Goal: Navigation & Orientation: Find specific page/section

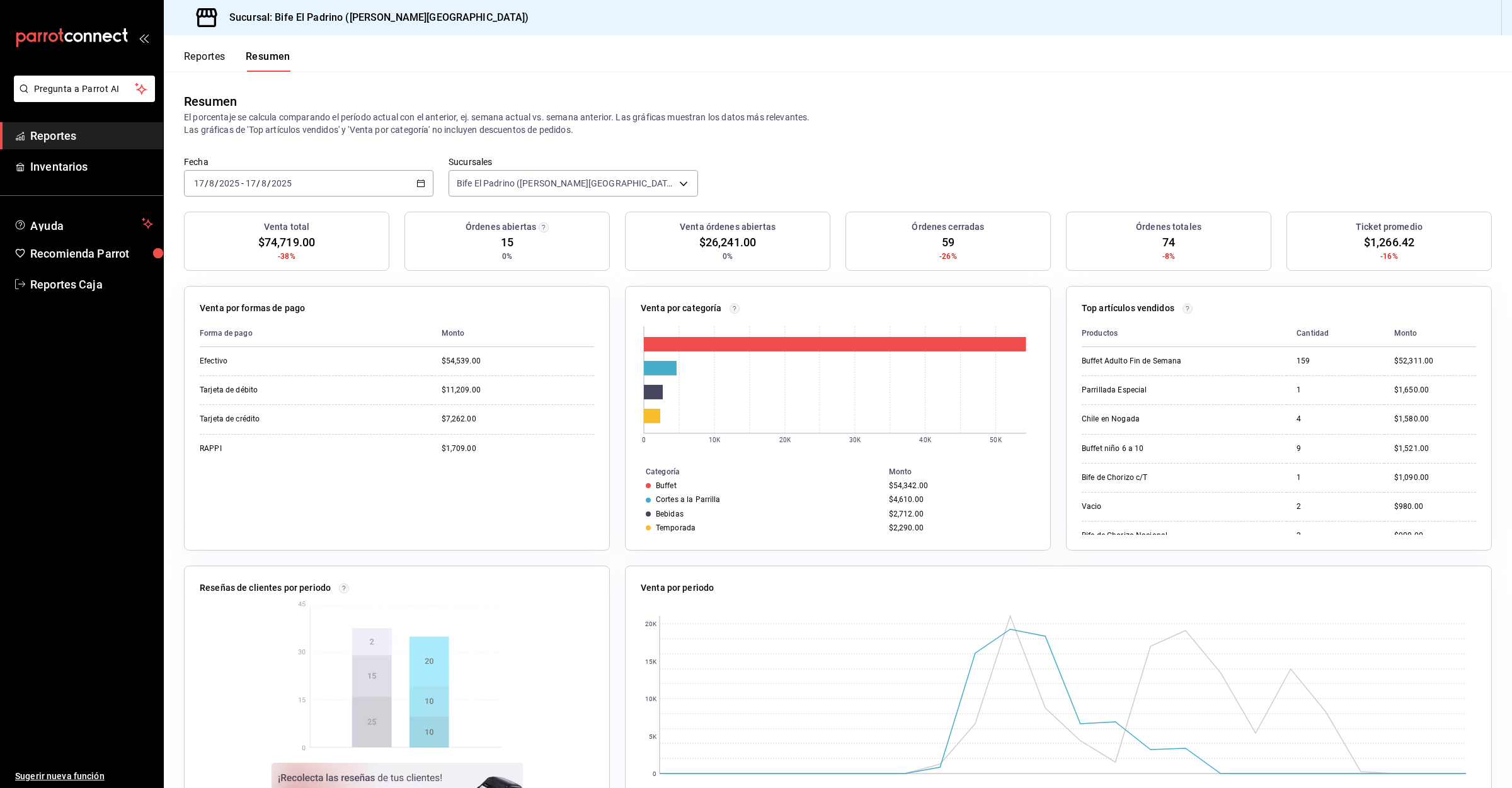
click at [214, 72] on div "Resumen El porcentaje se calcula comparando el período actual con el anterior, …" at bounding box center [838, 114] width 1348 height 84
click at [214, 58] on button "Reportes" at bounding box center [204, 61] width 42 height 22
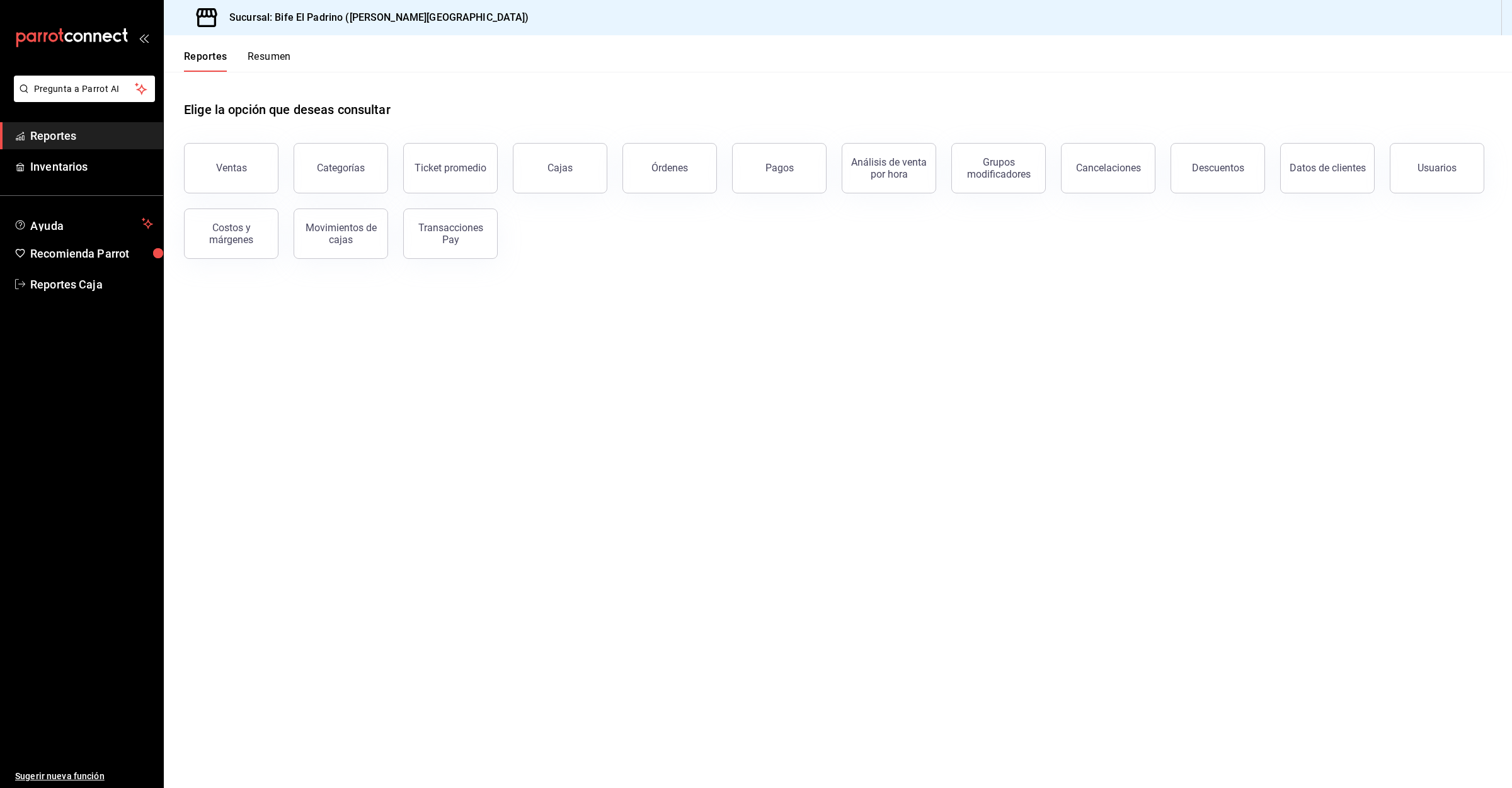
click at [269, 59] on button "Resumen" at bounding box center [269, 61] width 43 height 22
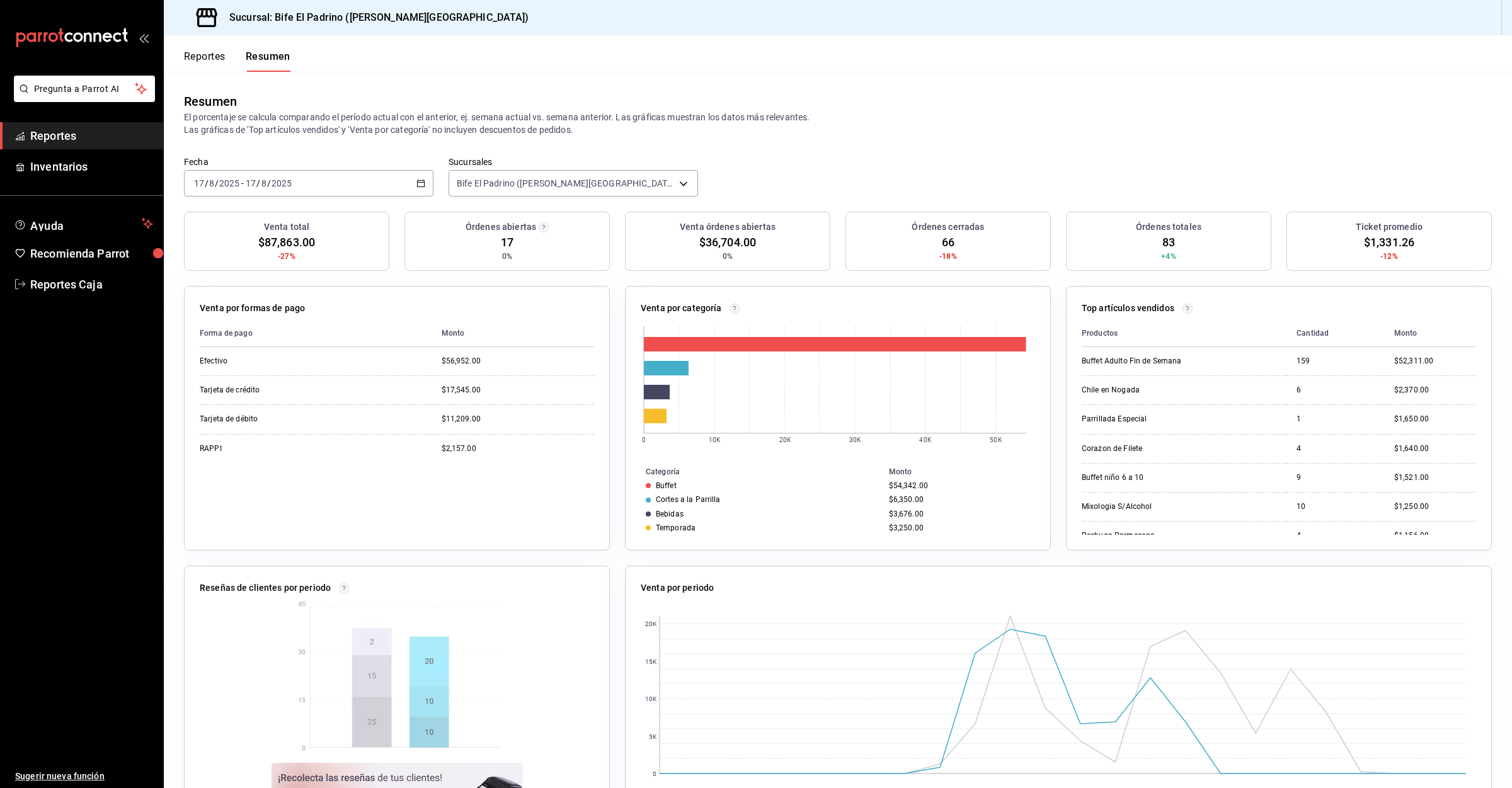
click at [214, 67] on button "Reportes" at bounding box center [204, 61] width 42 height 22
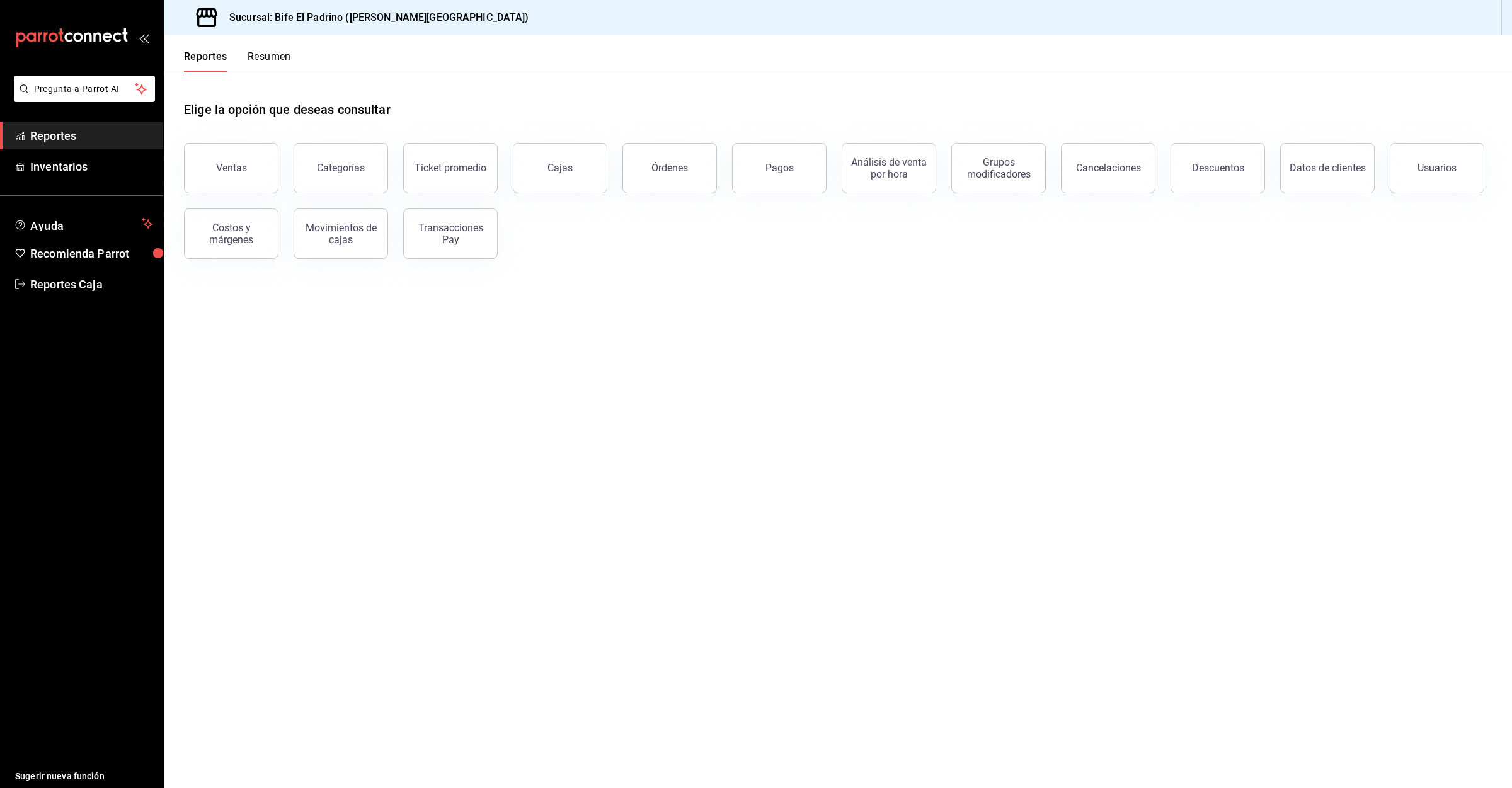
click at [261, 49] on div "Reportes Resumen" at bounding box center [227, 54] width 127 height 37
click at [266, 58] on button "Resumen" at bounding box center [269, 61] width 43 height 22
